Goal: Information Seeking & Learning: Understand process/instructions

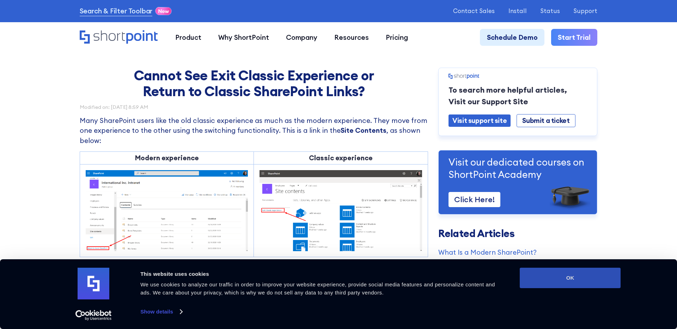
click at [566, 279] on button "OK" at bounding box center [570, 278] width 101 height 20
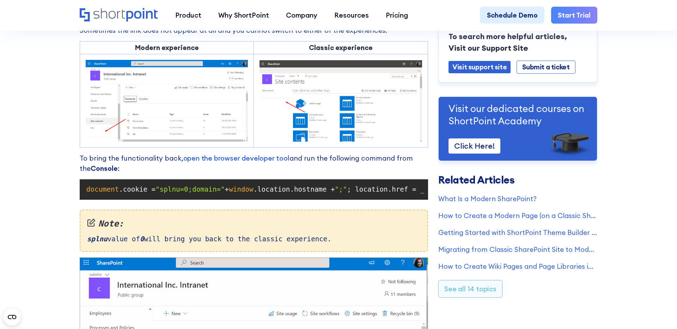
scroll to position [542, 0]
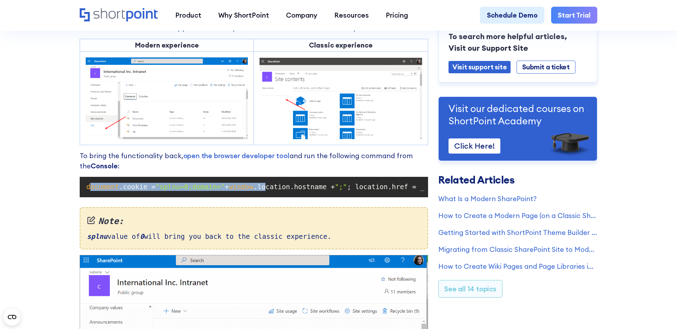
drag, startPoint x: 89, startPoint y: 188, endPoint x: 276, endPoint y: 190, distance: 187.6
click at [276, 190] on code "document .cookie = "splnu=0;domain=" + window .location.hostname + ";" ; locati…" at bounding box center [254, 187] width 342 height 13
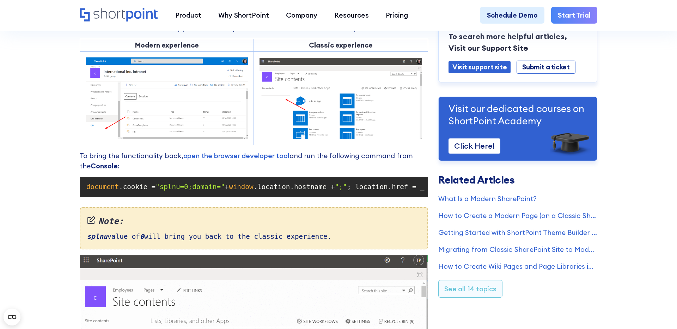
click at [87, 188] on span "document" at bounding box center [102, 187] width 32 height 8
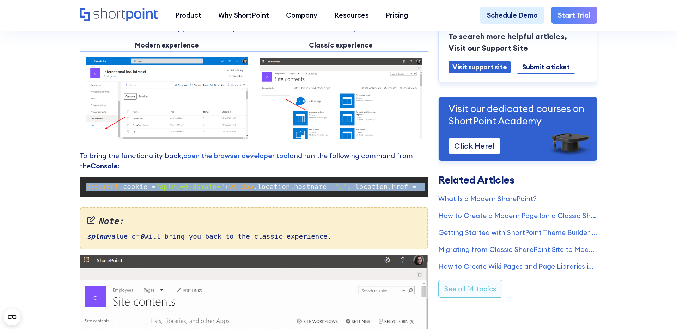
drag, startPoint x: 87, startPoint y: 188, endPoint x: 414, endPoint y: 192, distance: 326.9
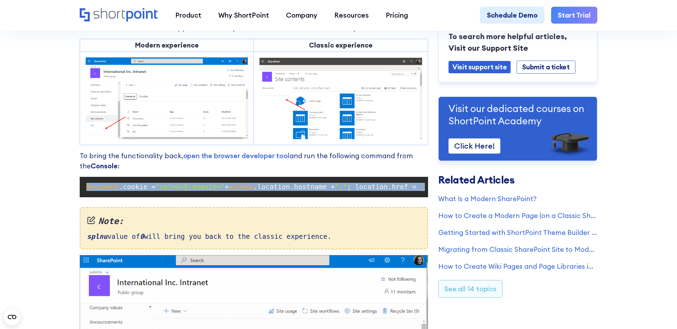
click at [414, 192] on code "document .cookie = "splnu=0;domain=" + window .location.hostname + ";" ; locati…" at bounding box center [254, 187] width 342 height 13
copy code "document .cookie = "splnu=0;domain=" + window .location.hostname + ";" ; locati…"
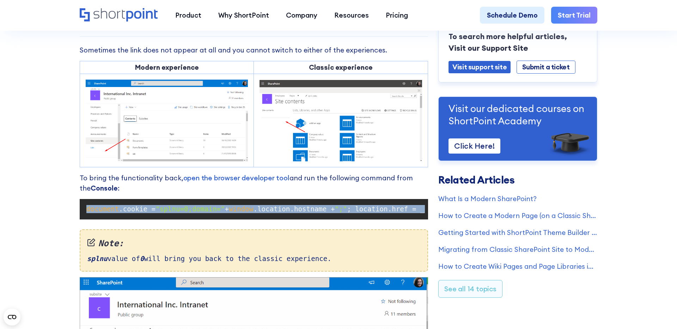
scroll to position [520, 0]
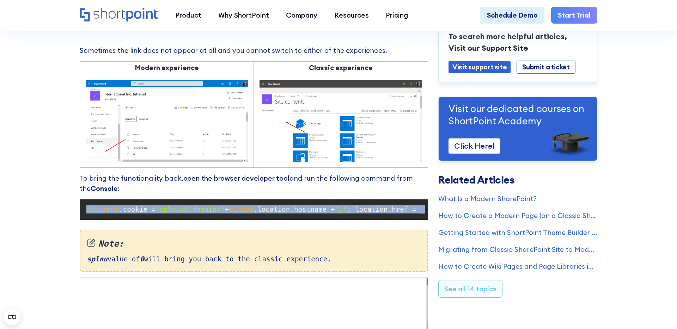
click at [251, 177] on link "open the browser developer tool" at bounding box center [236, 178] width 106 height 8
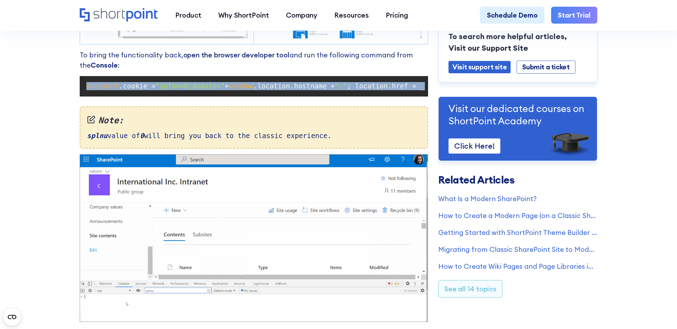
scroll to position [645, 0]
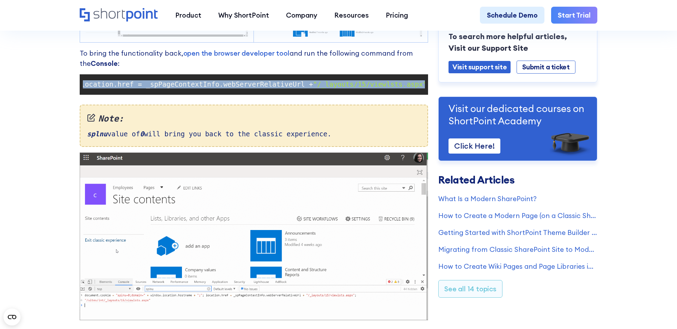
scroll to position [0, 305]
drag, startPoint x: 87, startPoint y: 85, endPoint x: 432, endPoint y: 88, distance: 345.2
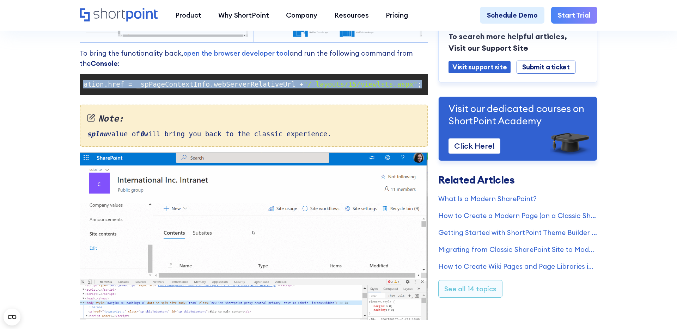
copy code "document .cookie = "splnu=0;domain=" + window .location.hostname + ";" ; locati…"
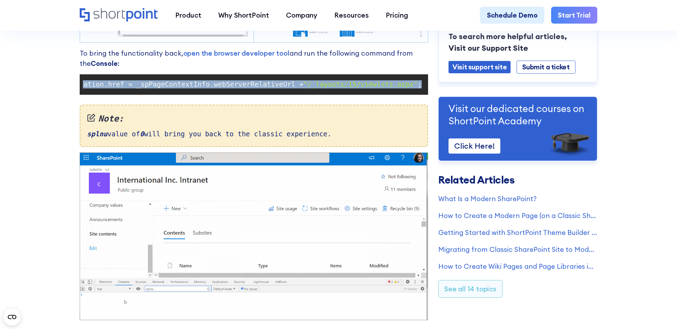
copy code "document .cookie = "splnu=0;domain=" + window .location.hostname + ";" ; locati…"
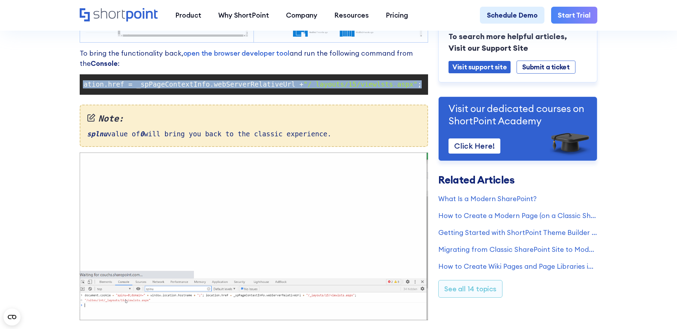
click at [294, 93] on pre "document .cookie = "splnu=0;domain=" + window .location.hostname + ";" ; locati…" at bounding box center [254, 84] width 349 height 20
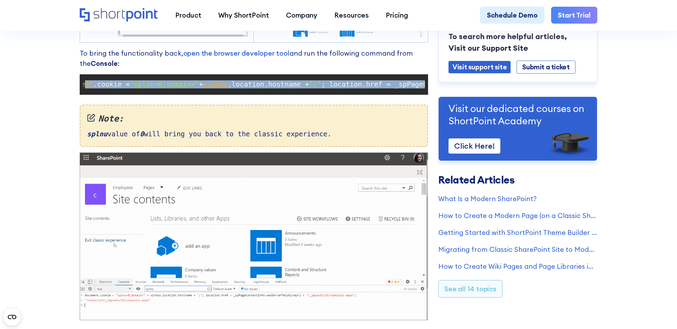
scroll to position [0, 0]
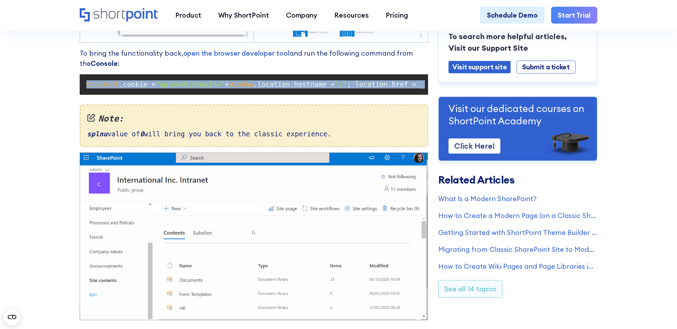
drag, startPoint x: 422, startPoint y: 85, endPoint x: 81, endPoint y: 82, distance: 341.3
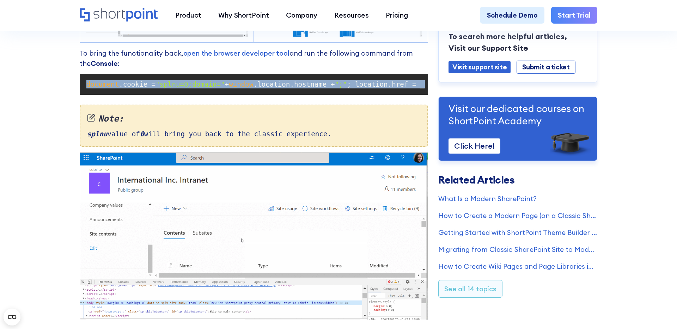
click at [81, 82] on pre "document .cookie = "splnu=0;domain=" + window .location.hostname + ";" ; locati…" at bounding box center [254, 84] width 349 height 20
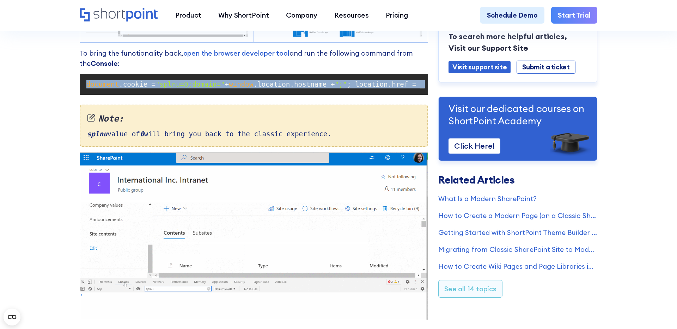
copy code "document .cookie = "splnu=0;domain=" + window .location.hostname + ";" ; locati…"
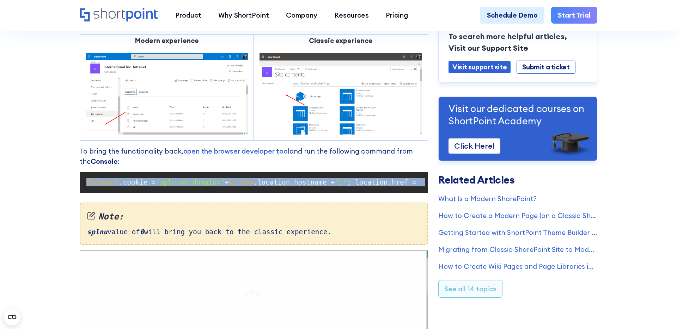
scroll to position [540, 0]
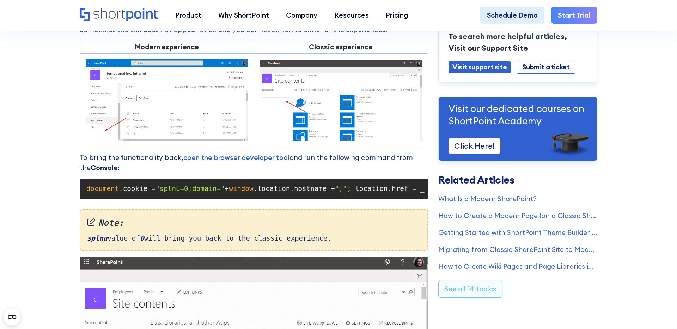
click at [269, 165] on p "To bring the functionality back, open the browser developer tool and run the fo…" at bounding box center [254, 163] width 349 height 20
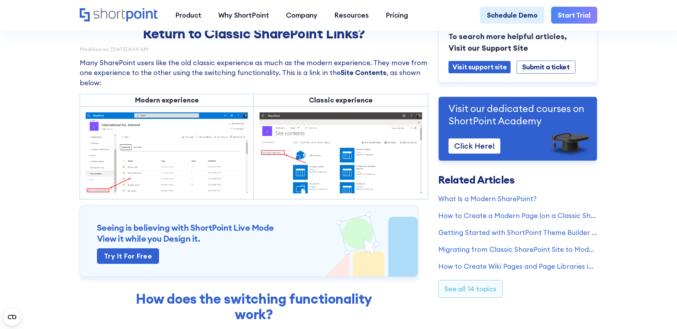
scroll to position [0, 0]
